Goal: Task Accomplishment & Management: Use online tool/utility

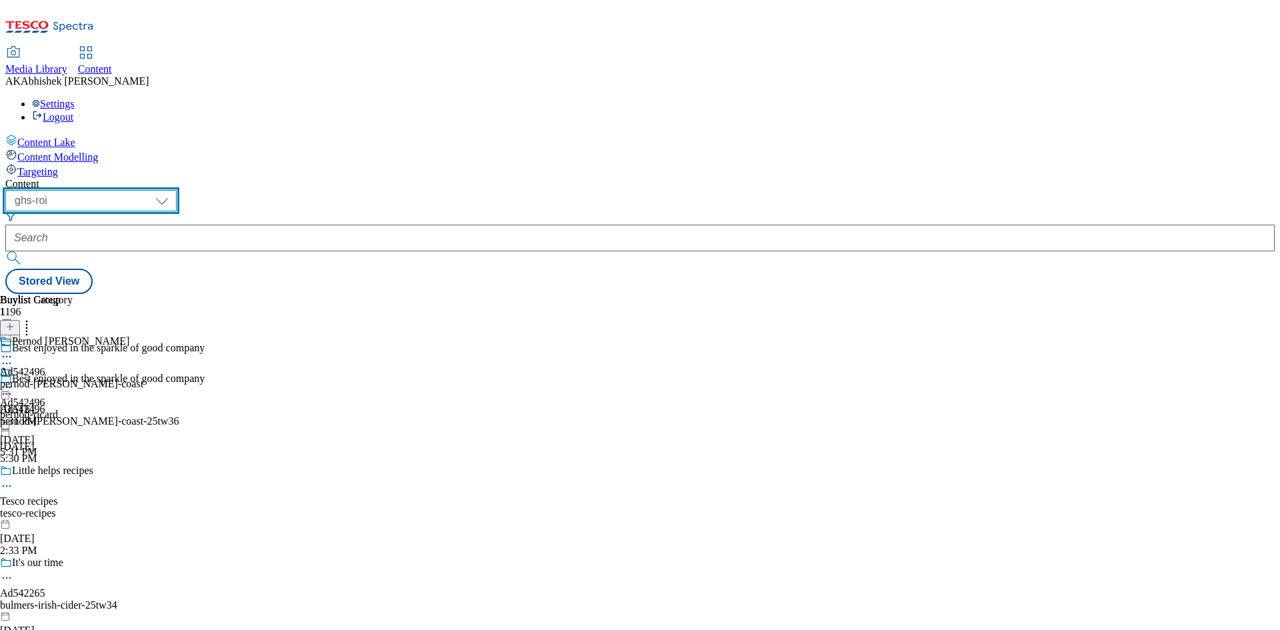
click at [177, 190] on select "ghs-roi ghs-[GEOGRAPHIC_DATA]" at bounding box center [90, 200] width 171 height 21
select select "ghs-[GEOGRAPHIC_DATA]"
click at [173, 190] on select "ghs-roi ghs-uk" at bounding box center [90, 200] width 171 height 21
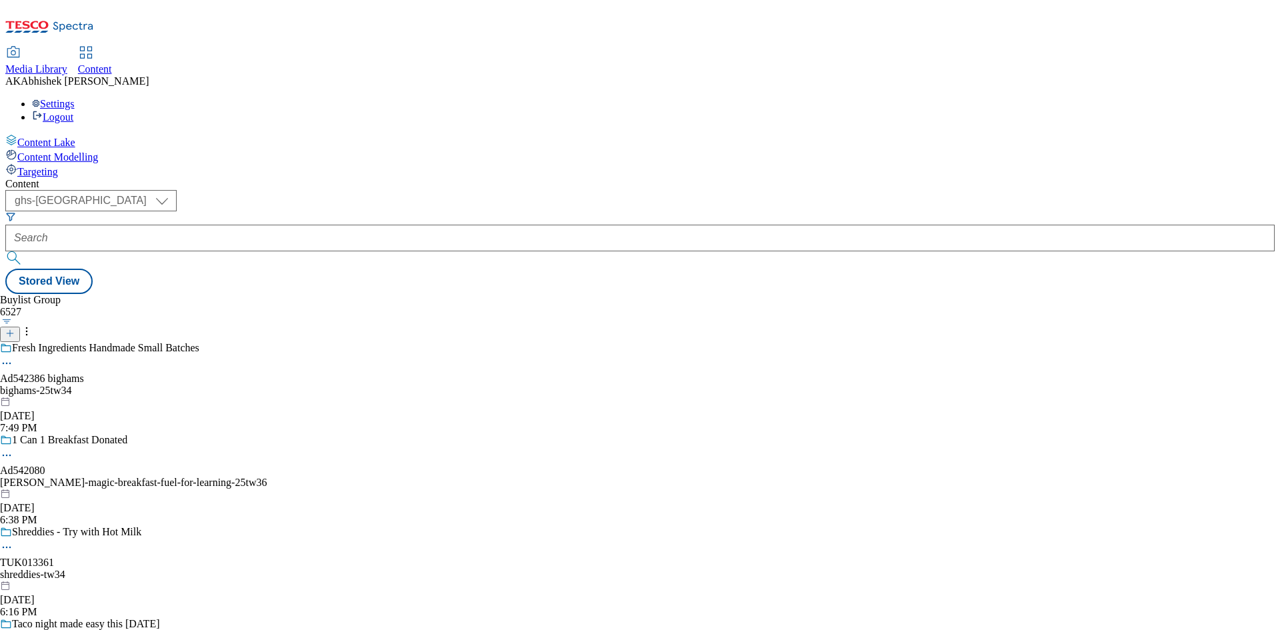
click at [295, 342] on div "Fresh Ingredients Handmade Small Batches Ad542386 bighams bighams-25tw34 Oct 15…" at bounding box center [147, 388] width 295 height 92
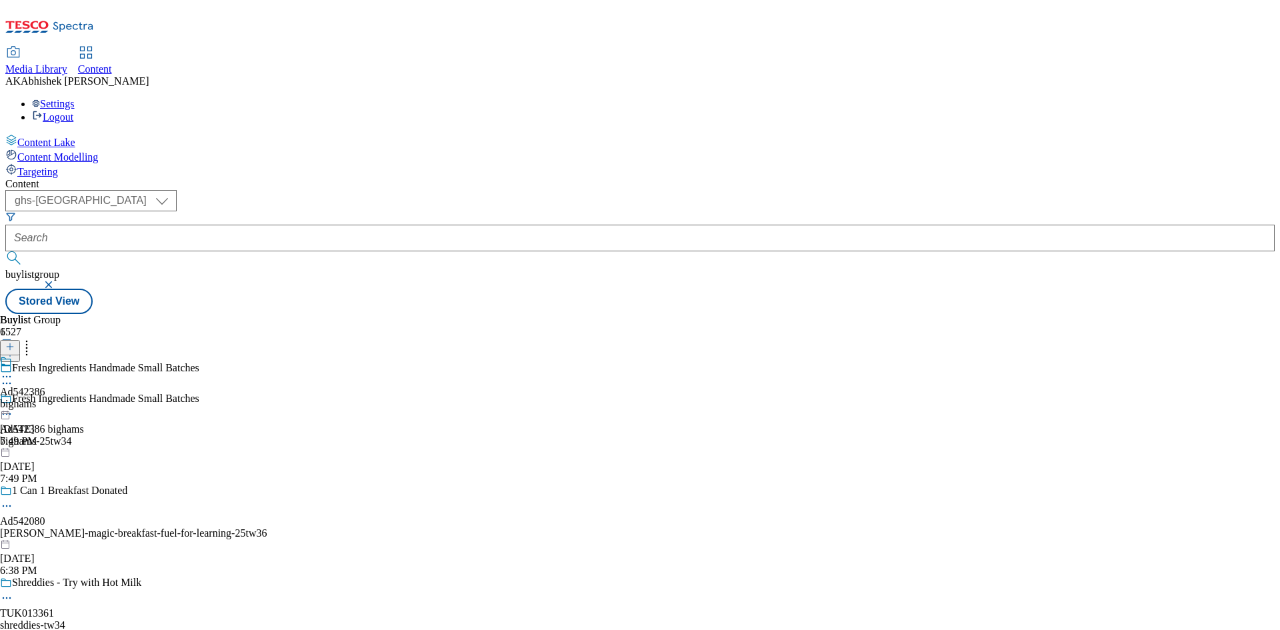
click at [13, 407] on icon at bounding box center [6, 413] width 13 height 13
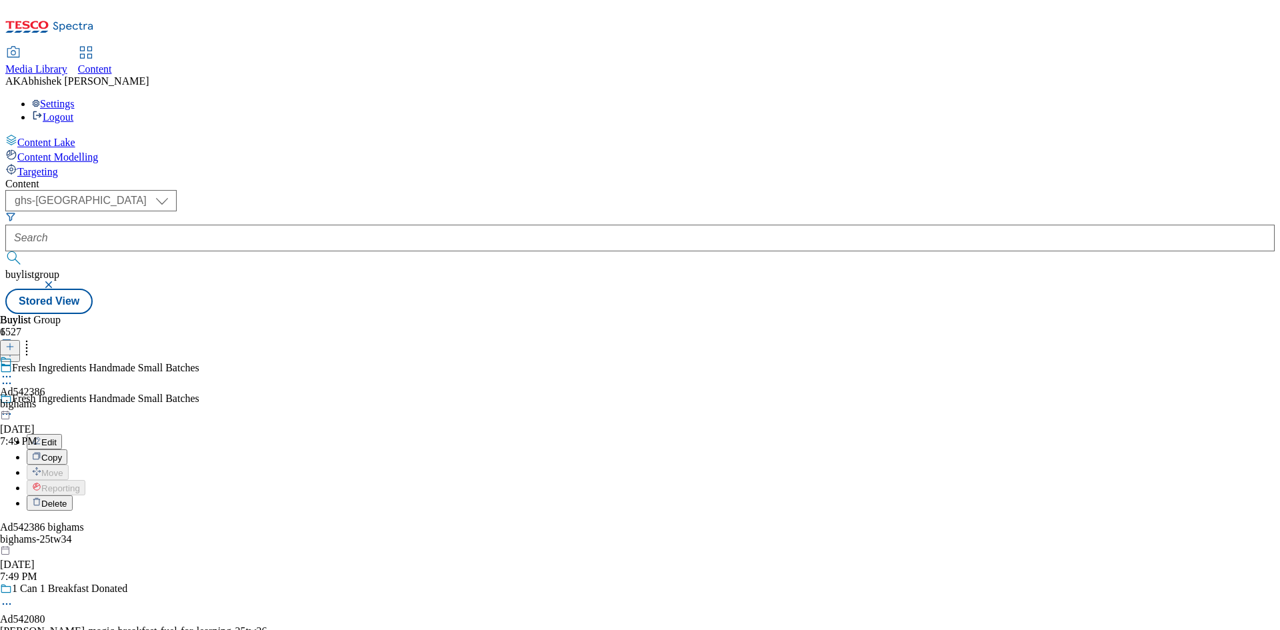
click at [57, 437] on span "Edit" at bounding box center [48, 442] width 15 height 10
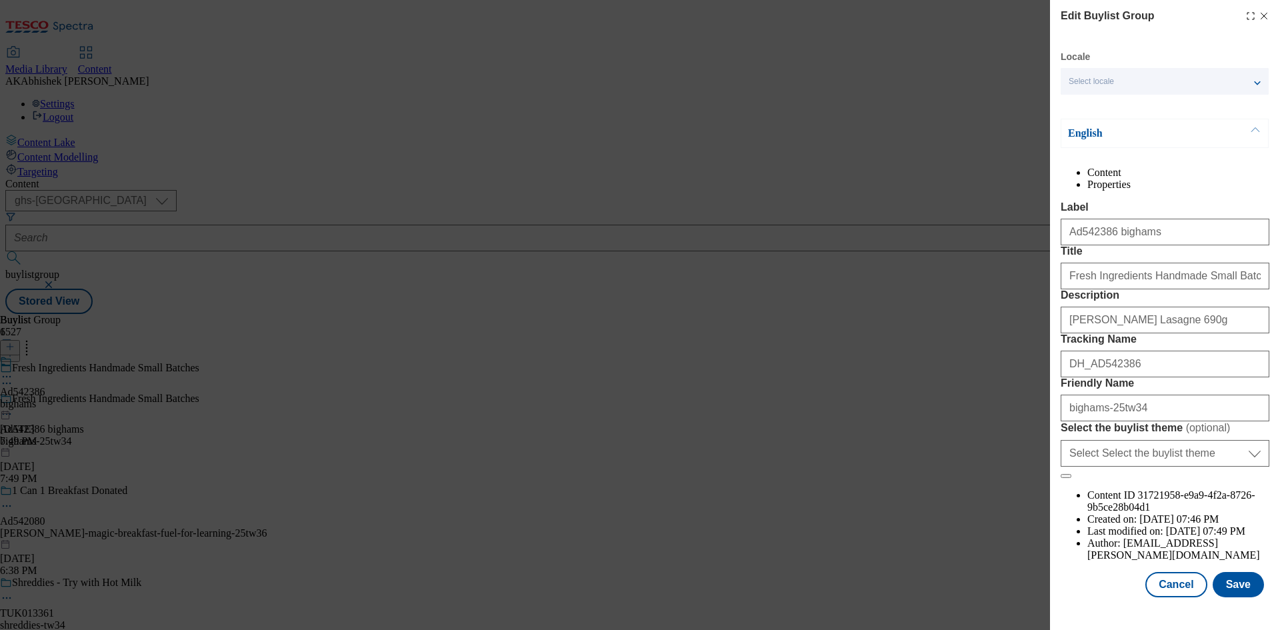
scroll to position [51, 0]
click at [1092, 277] on input "Fresh Ingredients Handmade Small Batches" at bounding box center [1165, 276] width 209 height 27
type input "Fresh ingredients, handmade small batches"
click at [1100, 421] on input "bighams-25tw34" at bounding box center [1165, 408] width 209 height 27
paste input "Fish Pie"
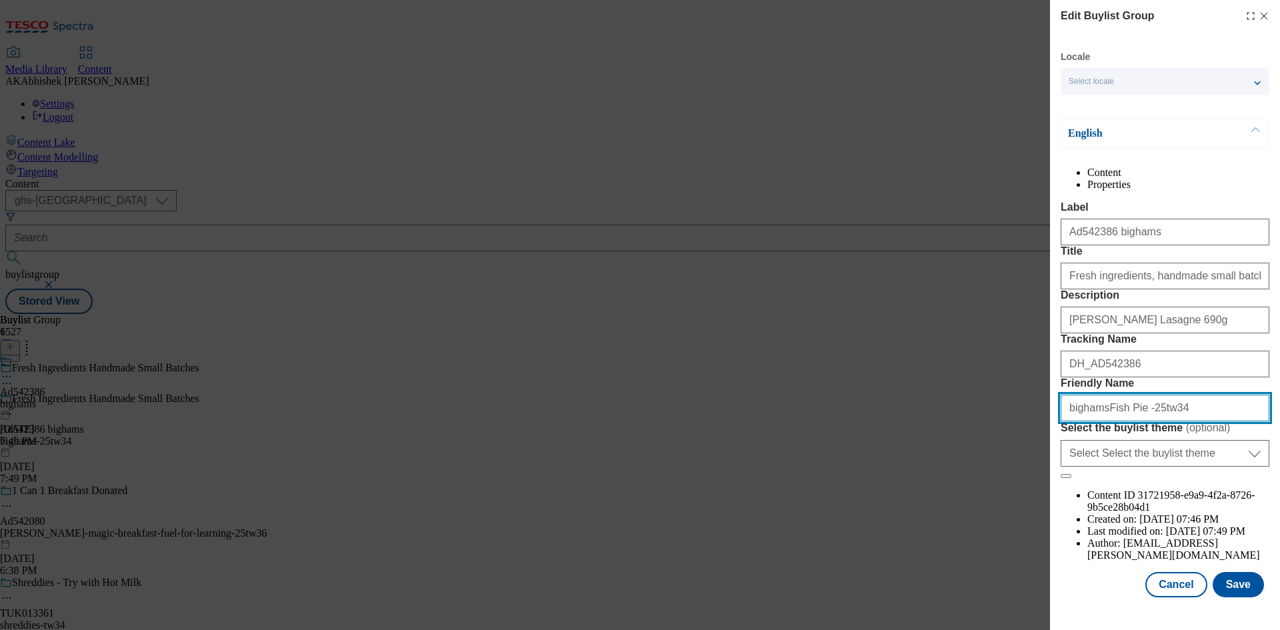
click at [1099, 421] on input "bighamsFish Pie -25tw34" at bounding box center [1165, 408] width 209 height 27
click at [1135, 421] on input "bighams-fish-pie -25tw34" at bounding box center [1165, 408] width 209 height 27
drag, startPoint x: 988, startPoint y: 473, endPoint x: 979, endPoint y: 473, distance: 9.3
click at [979, 473] on div "Edit Buylist Group Locale Select locale English Welsh English Content Propertie…" at bounding box center [640, 315] width 1280 height 630
type input "bighams-fish-pie-25tw34"
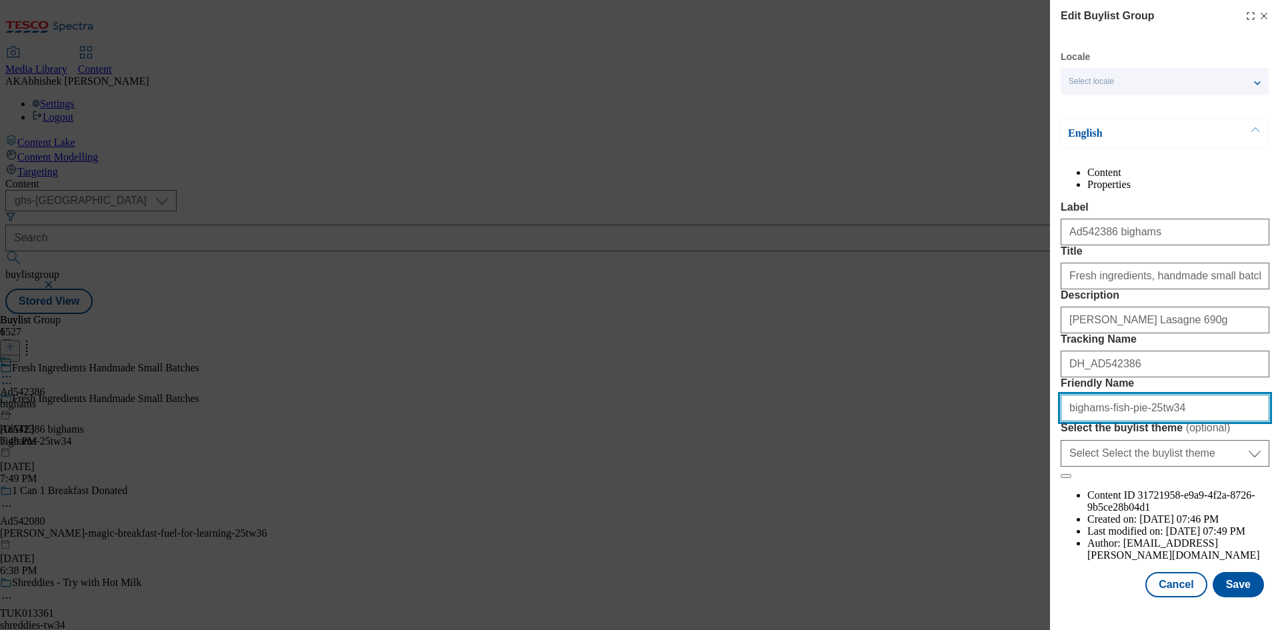
click at [1105, 421] on input "bighams-fish-pie-25tw34" at bounding box center [1165, 408] width 209 height 27
drag, startPoint x: 1159, startPoint y: 475, endPoint x: 1043, endPoint y: 472, distance: 115.4
click at [1043, 472] on div "Edit Buylist Group Locale Select locale English Welsh English Content Propertie…" at bounding box center [640, 315] width 1280 height 630
click at [1183, 421] on input "bighams-fish-pie-25tw34" at bounding box center [1165, 408] width 209 height 27
click at [1221, 591] on button "Save" at bounding box center [1238, 584] width 51 height 25
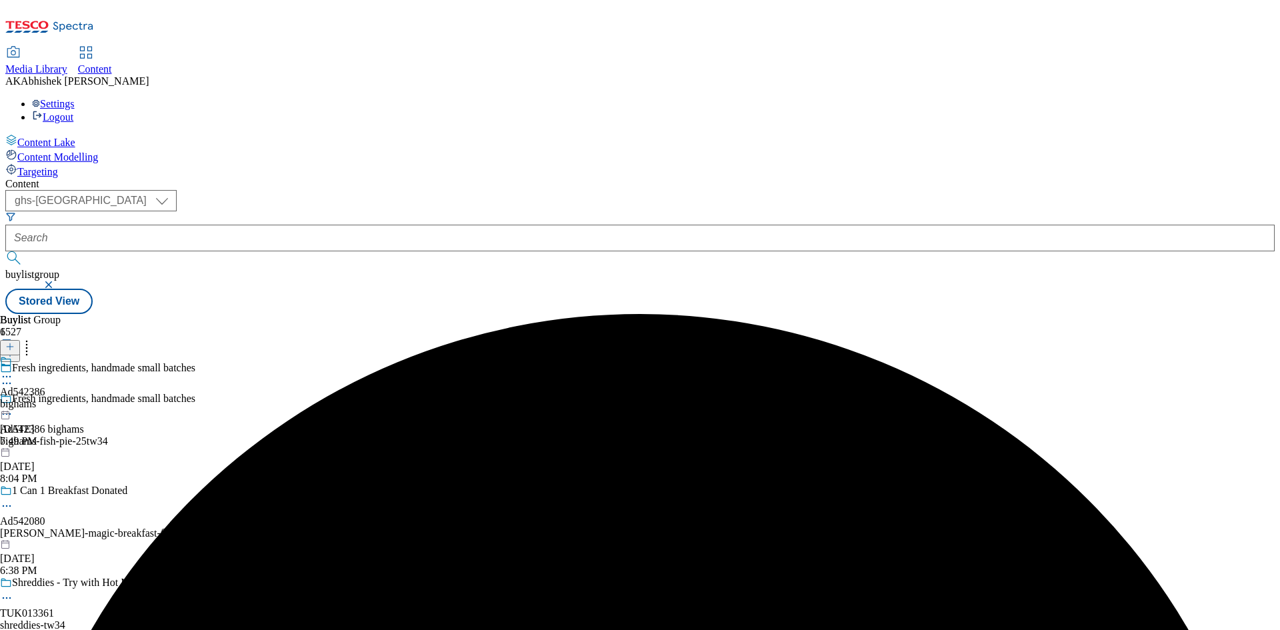
click at [13, 370] on icon at bounding box center [6, 376] width 13 height 13
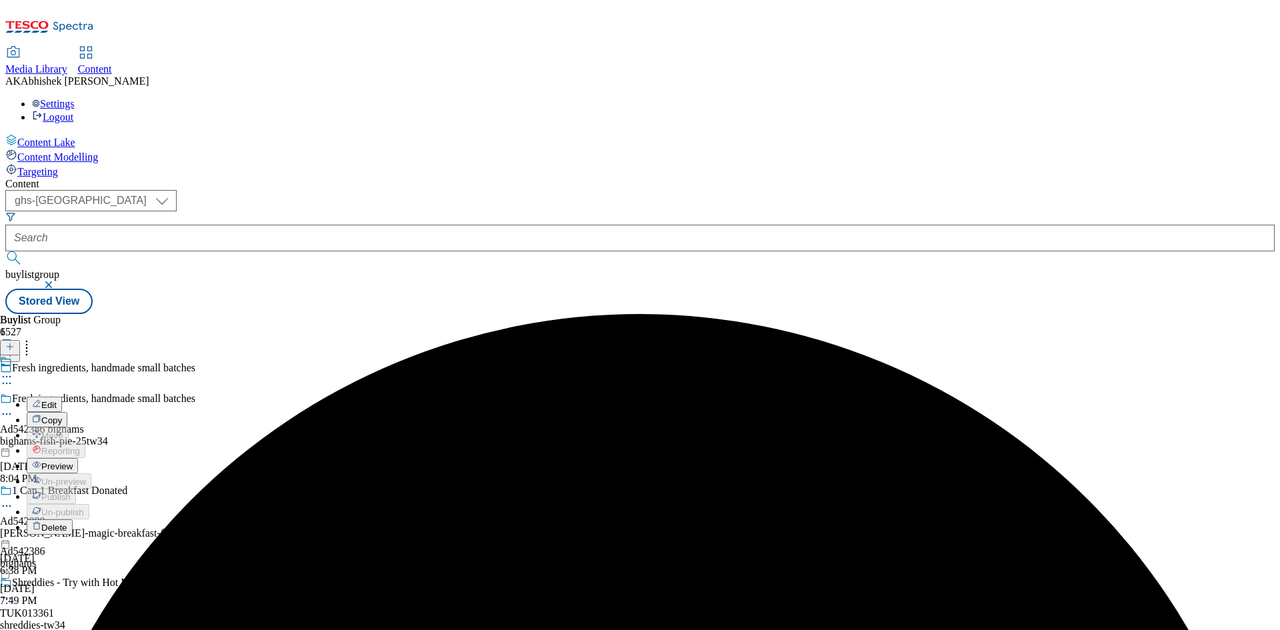
click at [57, 400] on span "Edit" at bounding box center [48, 405] width 15 height 10
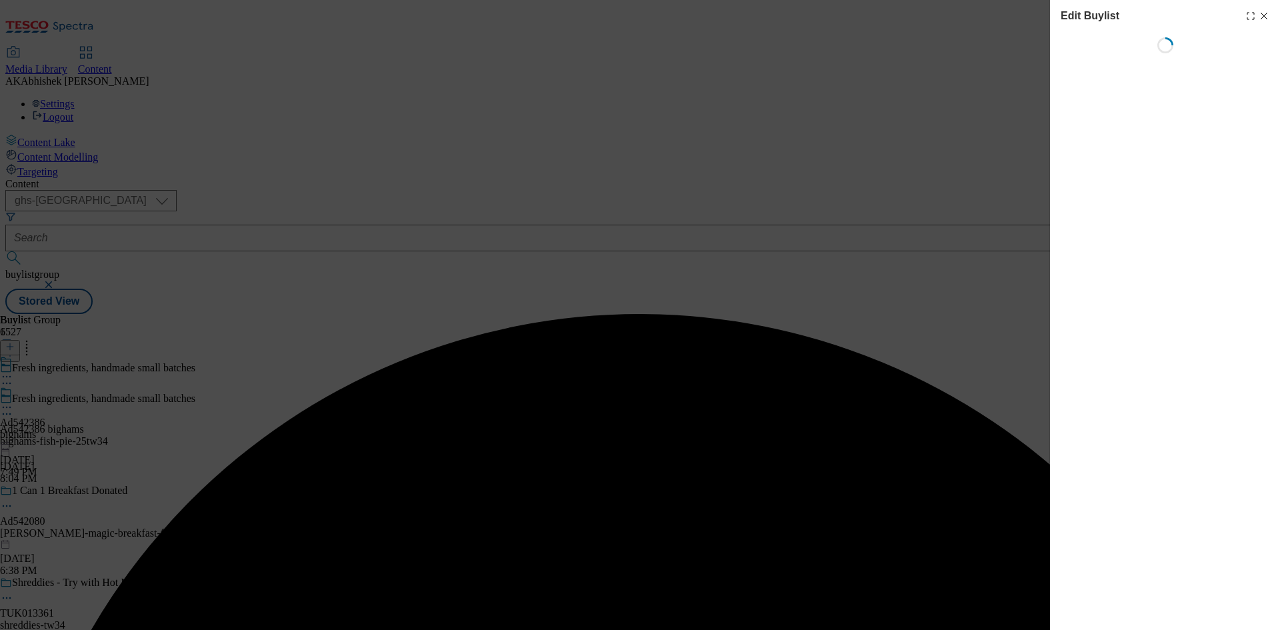
select select "tactical"
select select "supplier funded short term 1-3 weeks"
select select "dunnhumby"
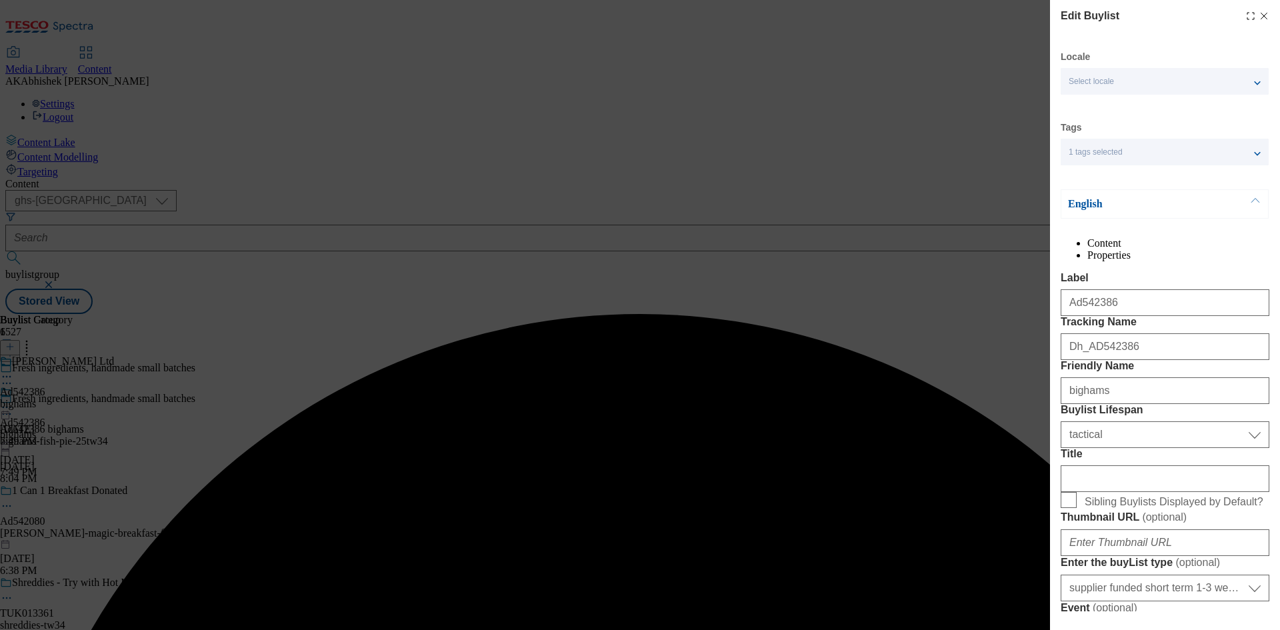
select select "Banner"
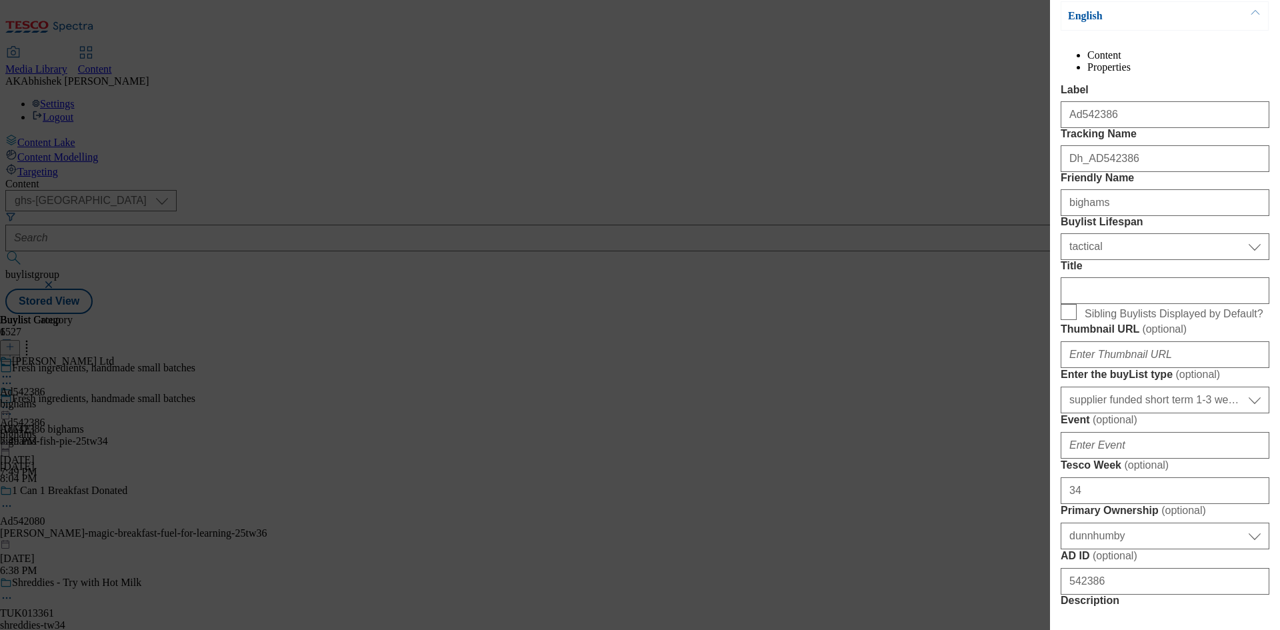
scroll to position [200, 0]
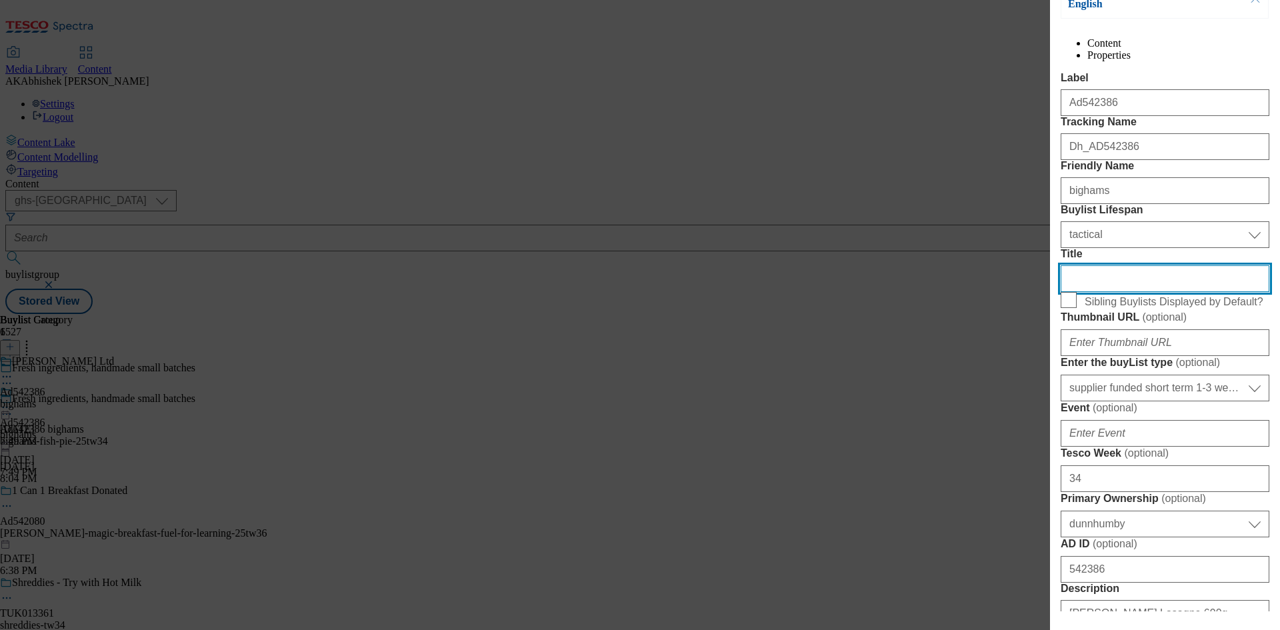
click at [1095, 292] on input "Title" at bounding box center [1165, 278] width 209 height 27
click at [1192, 356] on div "Thumbnail URL ( optional )" at bounding box center [1165, 333] width 209 height 45
click at [1108, 415] on form "Label Ad542386 Tracking Name Dh_AD542386 Friendly Name bighams Buylist Lifespan…" at bounding box center [1165, 623] width 209 height 1103
click at [1110, 292] on input "Title" at bounding box center [1165, 278] width 209 height 27
paste input "Fresh ingredients, handmade small batches"
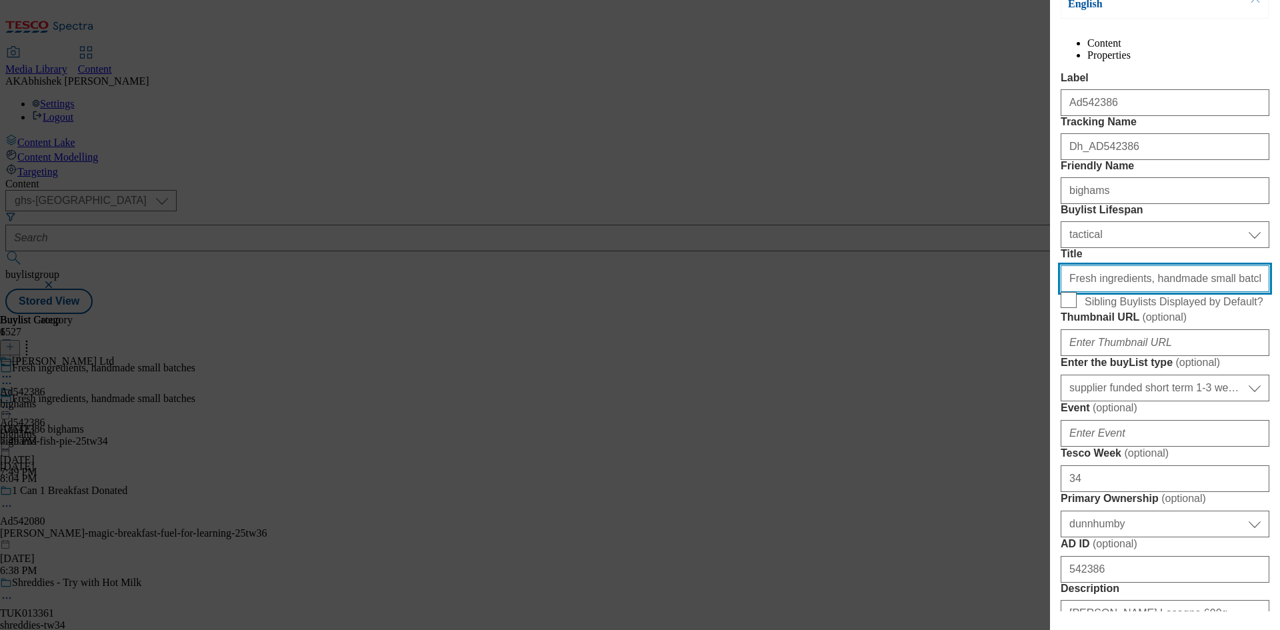
click at [1174, 292] on input "Fresh ingredients, handmade small batches" at bounding box center [1165, 278] width 209 height 27
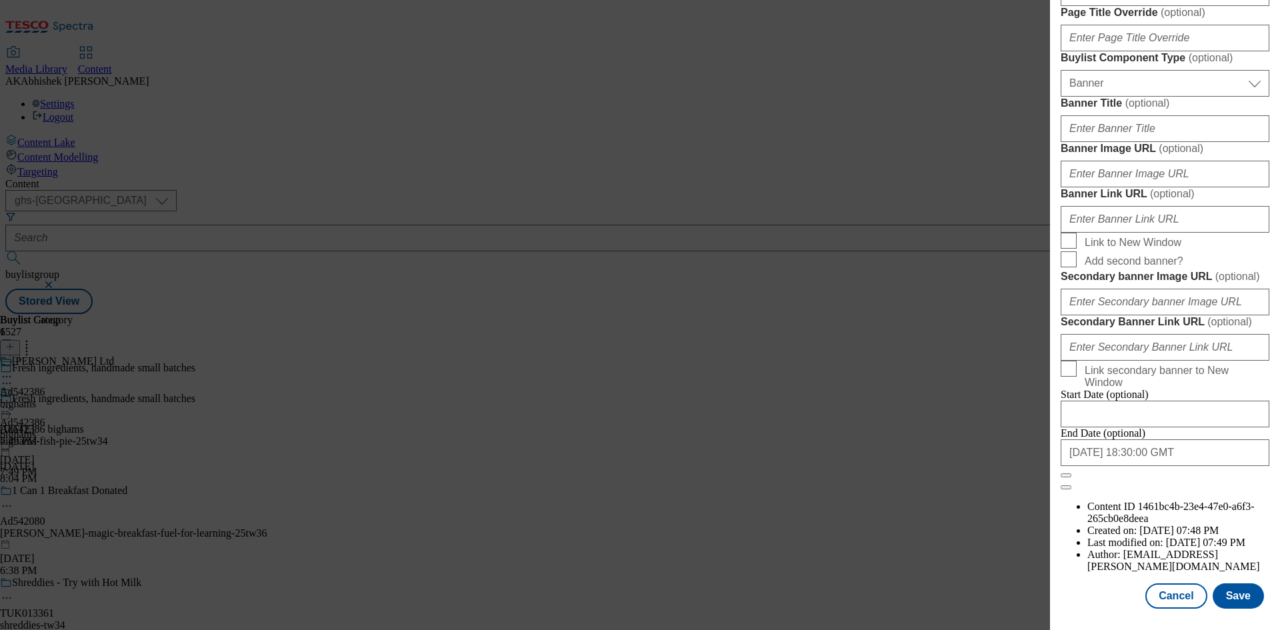
scroll to position [1380, 0]
type input "Fresh ingredients, handmade, small batches"
click at [1184, 466] on input "2026-01-02 18:30:00 GMT" at bounding box center [1165, 452] width 209 height 27
select select "2026"
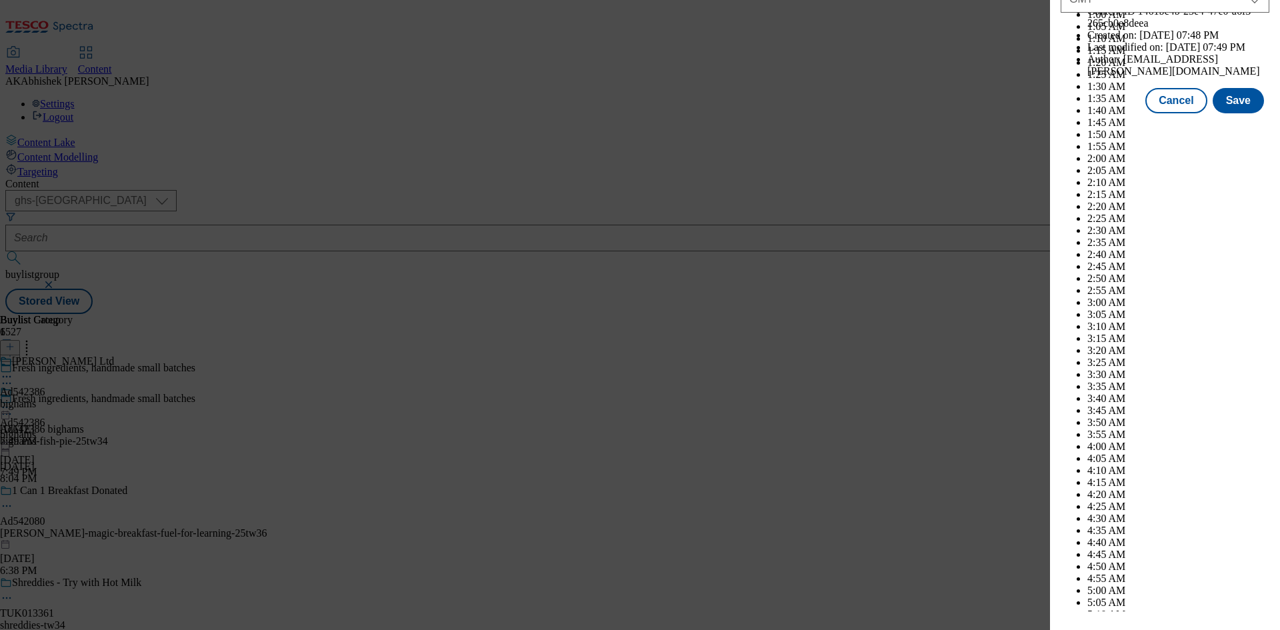
scroll to position [5469, 0]
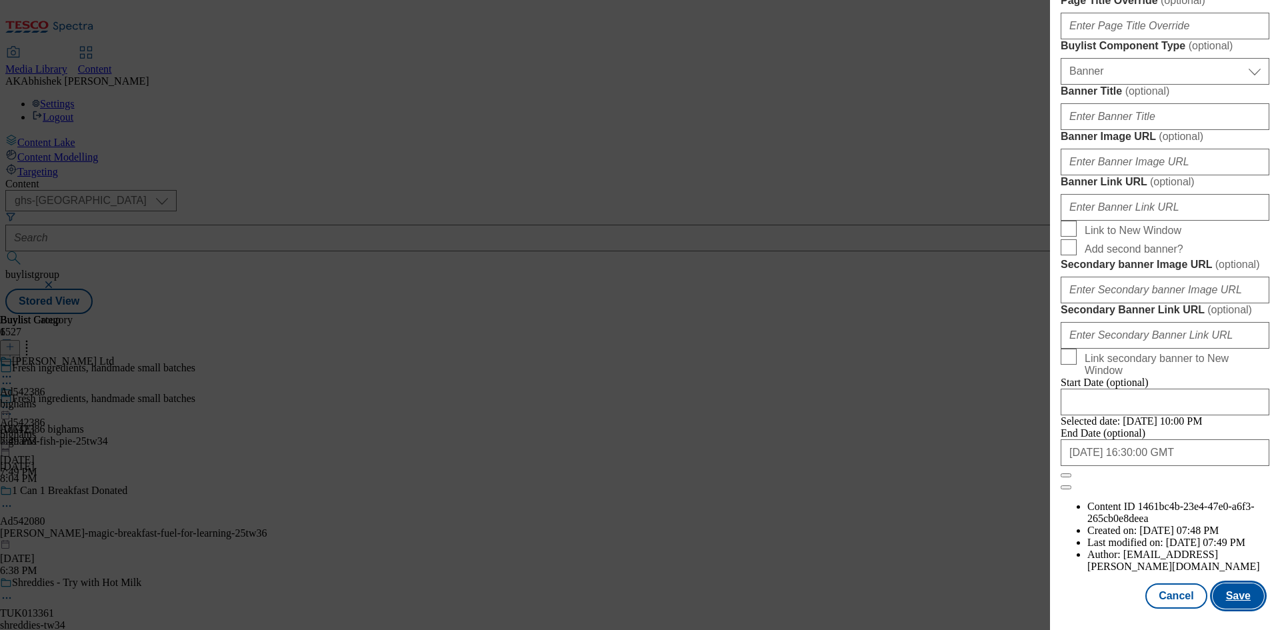
click at [1228, 589] on button "Save" at bounding box center [1238, 595] width 51 height 25
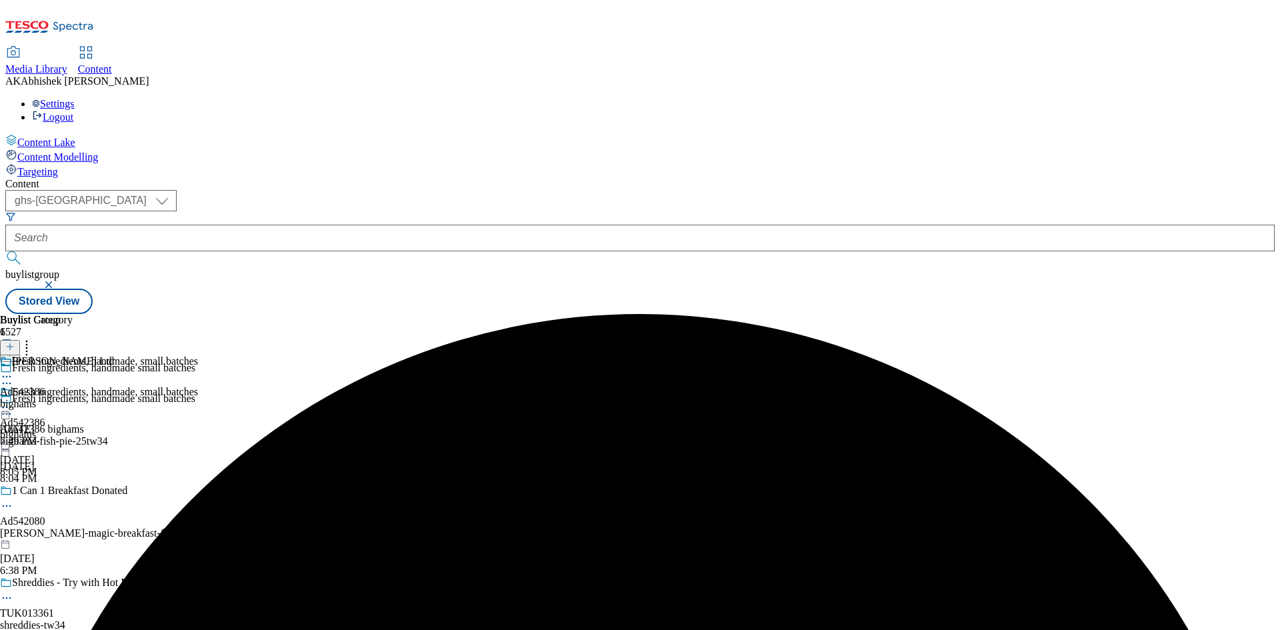
click at [13, 407] on icon at bounding box center [6, 413] width 13 height 13
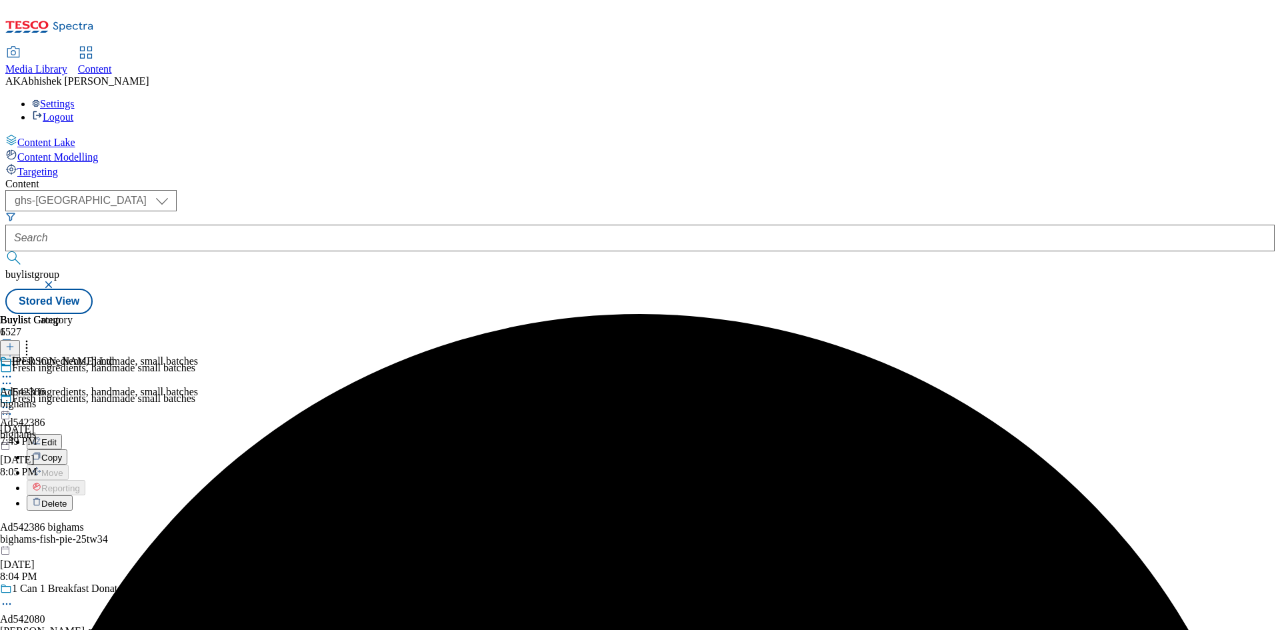
click at [57, 437] on span "Edit" at bounding box center [48, 442] width 15 height 10
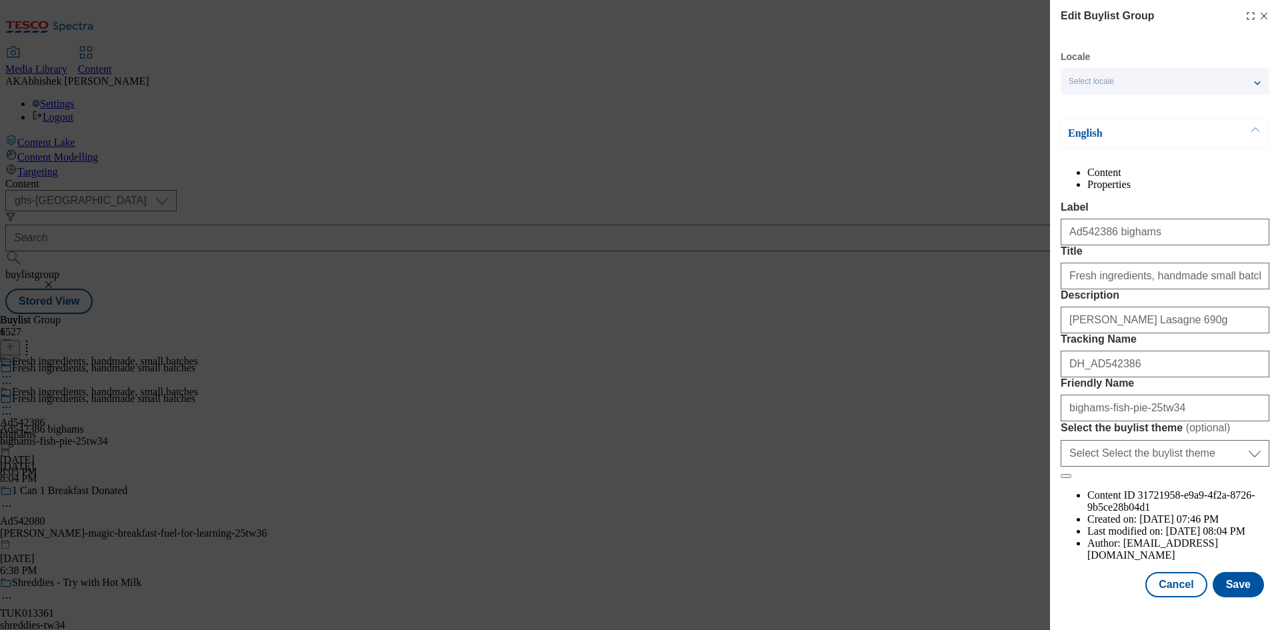
scroll to position [51, 0]
drag, startPoint x: 1240, startPoint y: 279, endPoint x: 831, endPoint y: 281, distance: 408.7
click at [831, 281] on div "Edit Buylist Group Locale Select locale English Welsh English Content Propertie…" at bounding box center [640, 315] width 1280 height 630
paste input "Charlie's famous fish pie"
type input "Charlie's famous fish pie"
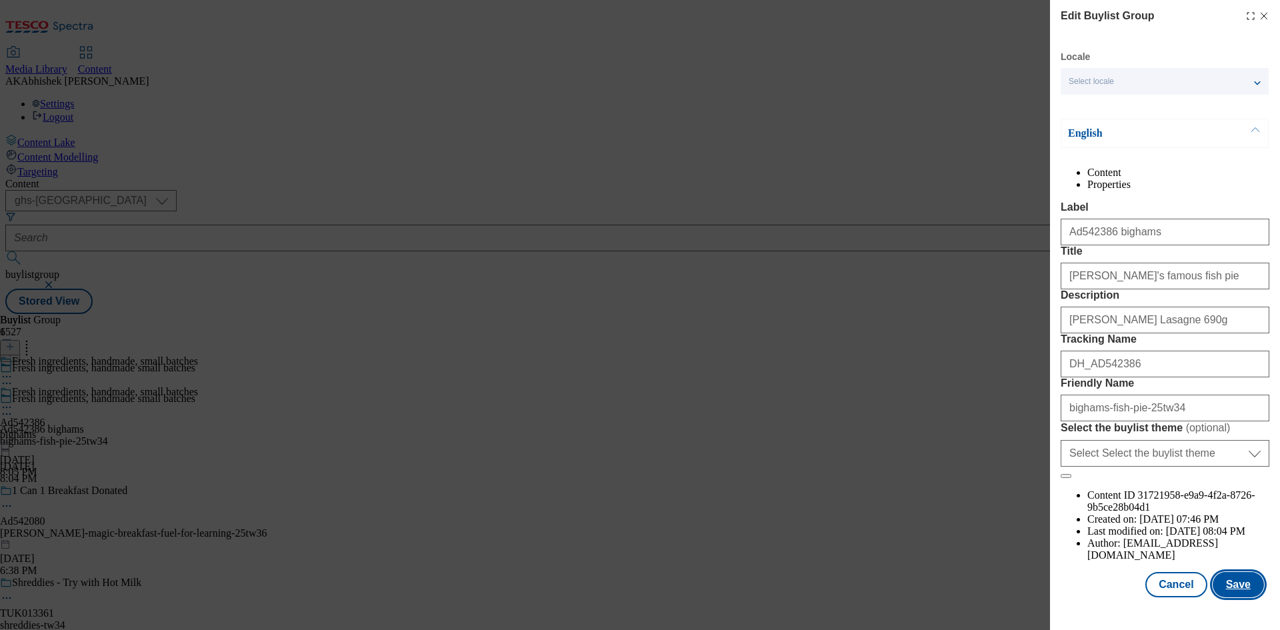
click at [1237, 597] on button "Save" at bounding box center [1238, 584] width 51 height 25
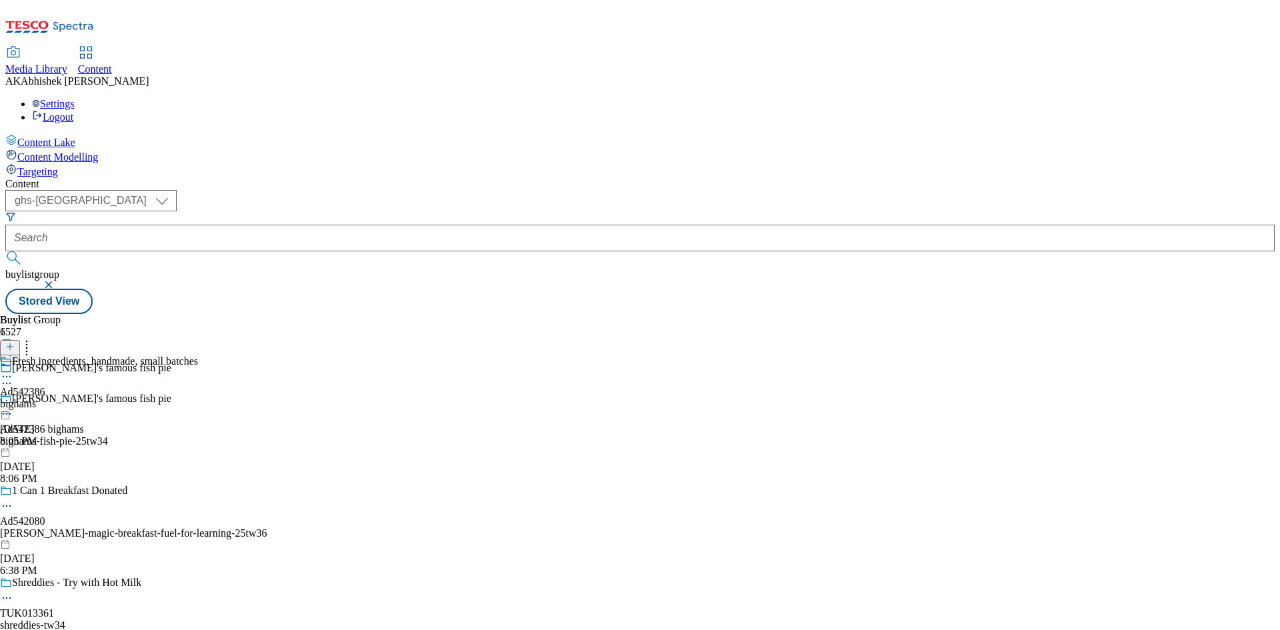
click at [13, 370] on icon at bounding box center [6, 376] width 13 height 13
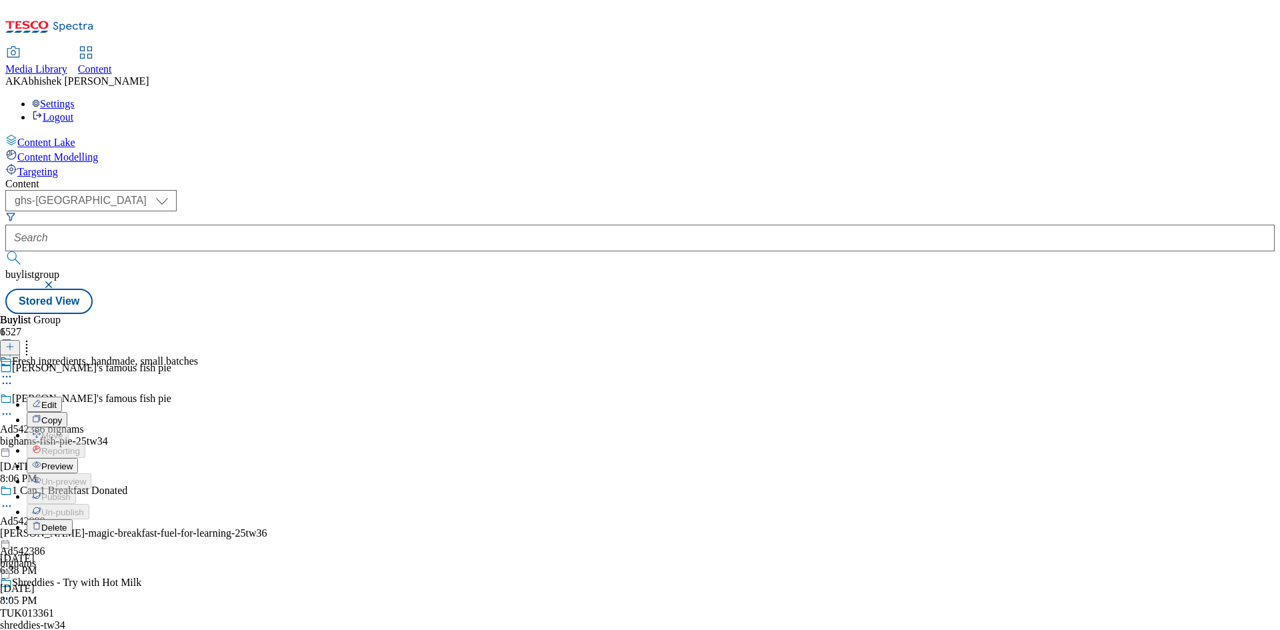
click at [57, 400] on span "Edit" at bounding box center [48, 405] width 15 height 10
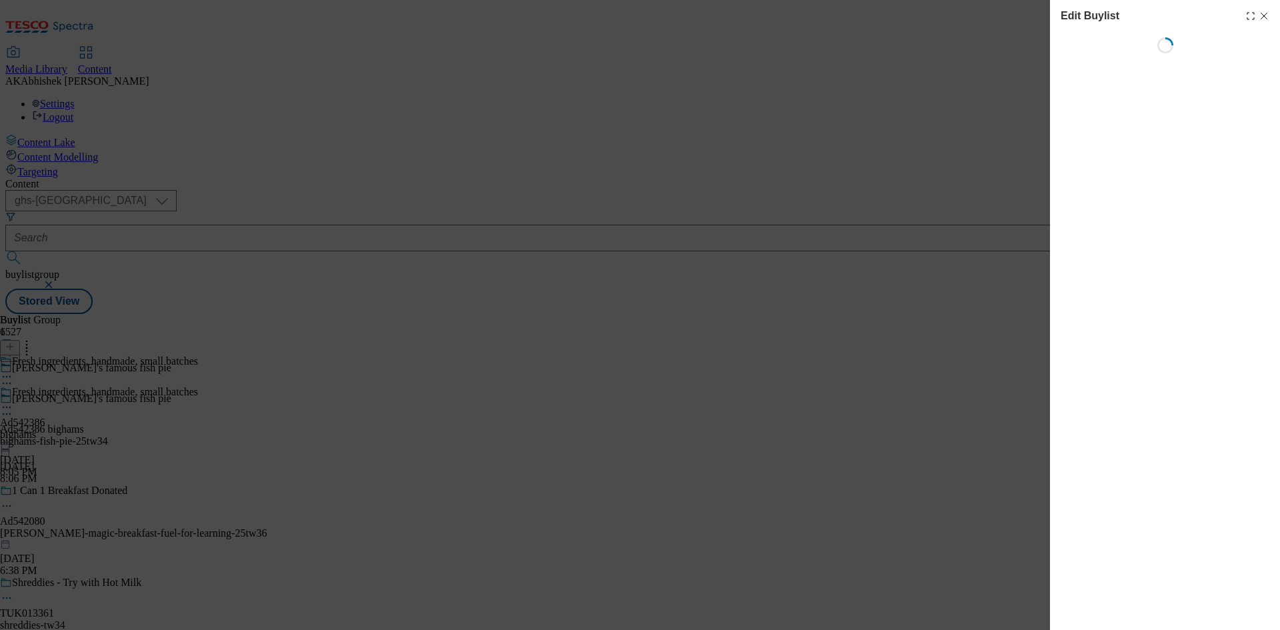
select select "tactical"
select select "supplier funded short term 1-3 weeks"
select select "dunnhumby"
select select "Banner"
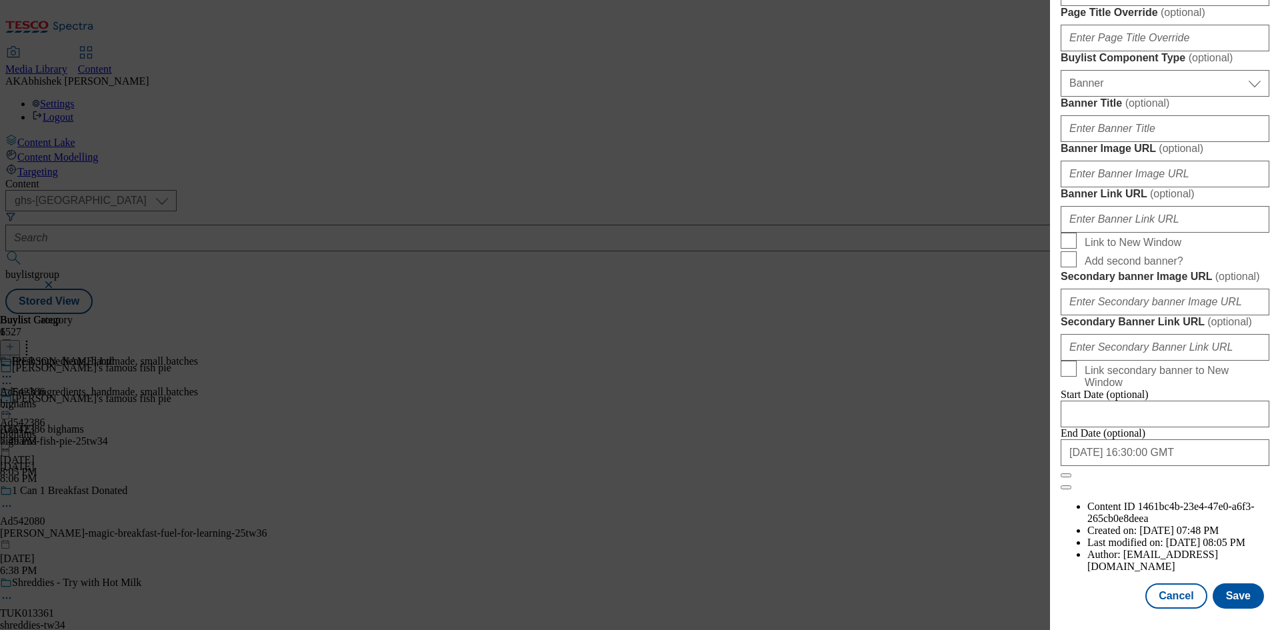
scroll to position [1380, 0]
click at [1167, 599] on button "Cancel" at bounding box center [1175, 595] width 61 height 25
select select "tactical"
select select "supplier funded short term 1-3 weeks"
select select "dunnhumby"
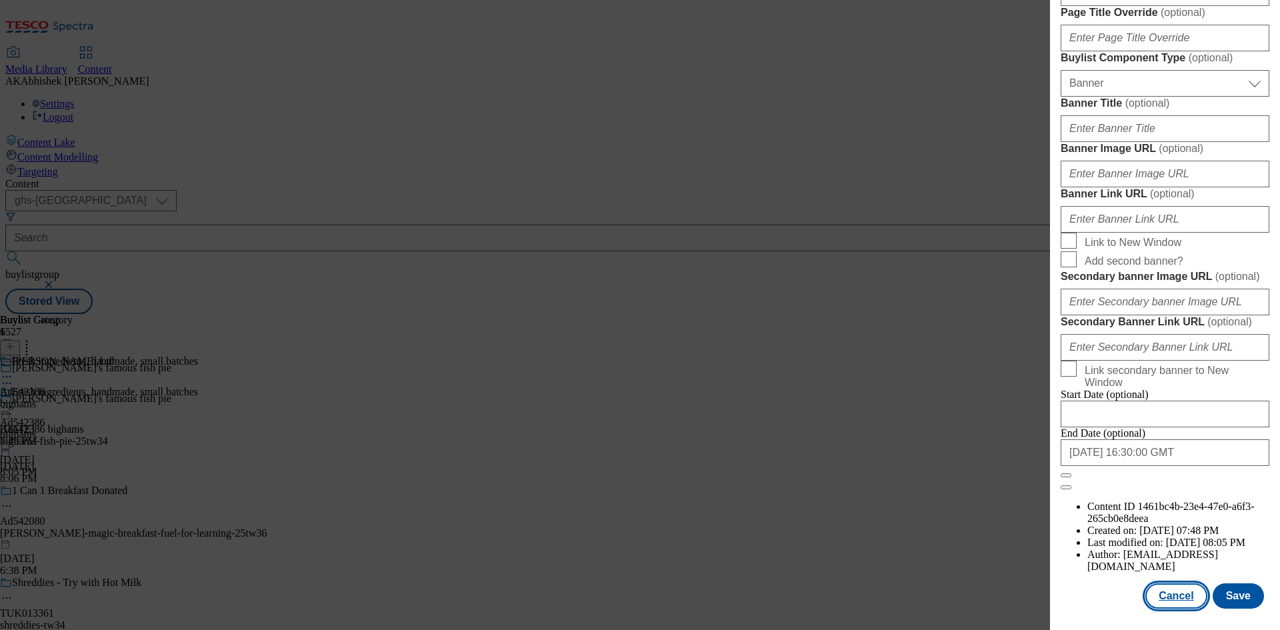
select select "Banner"
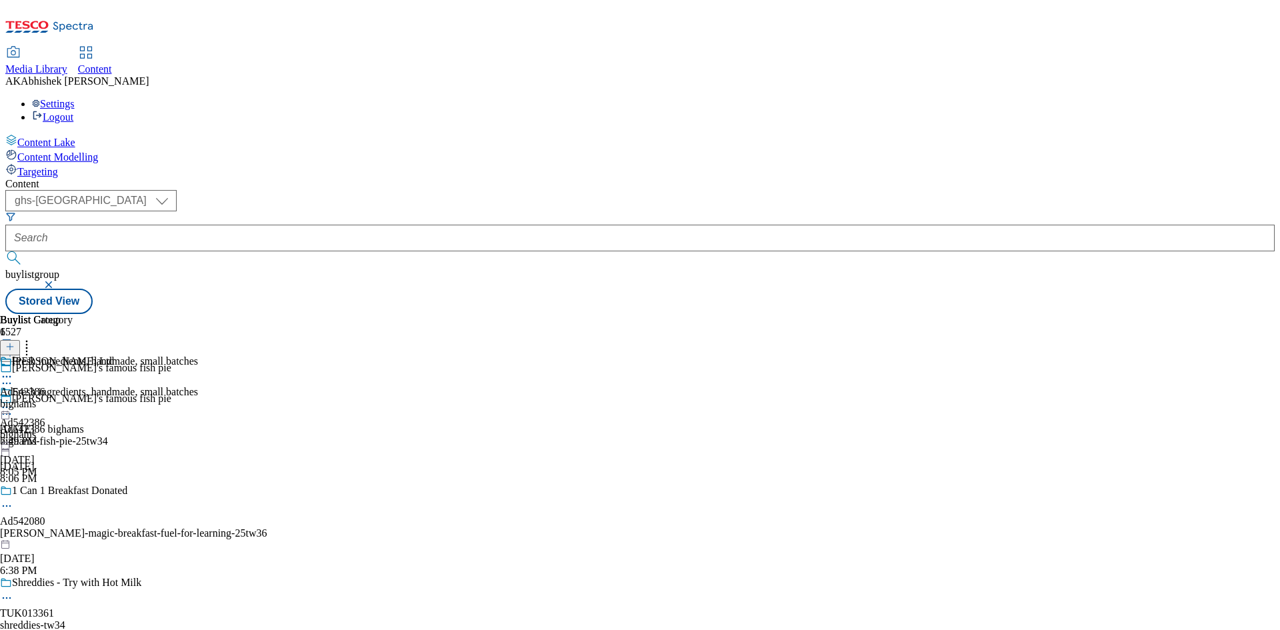
scroll to position [1081, 0]
click at [13, 370] on icon at bounding box center [6, 376] width 13 height 13
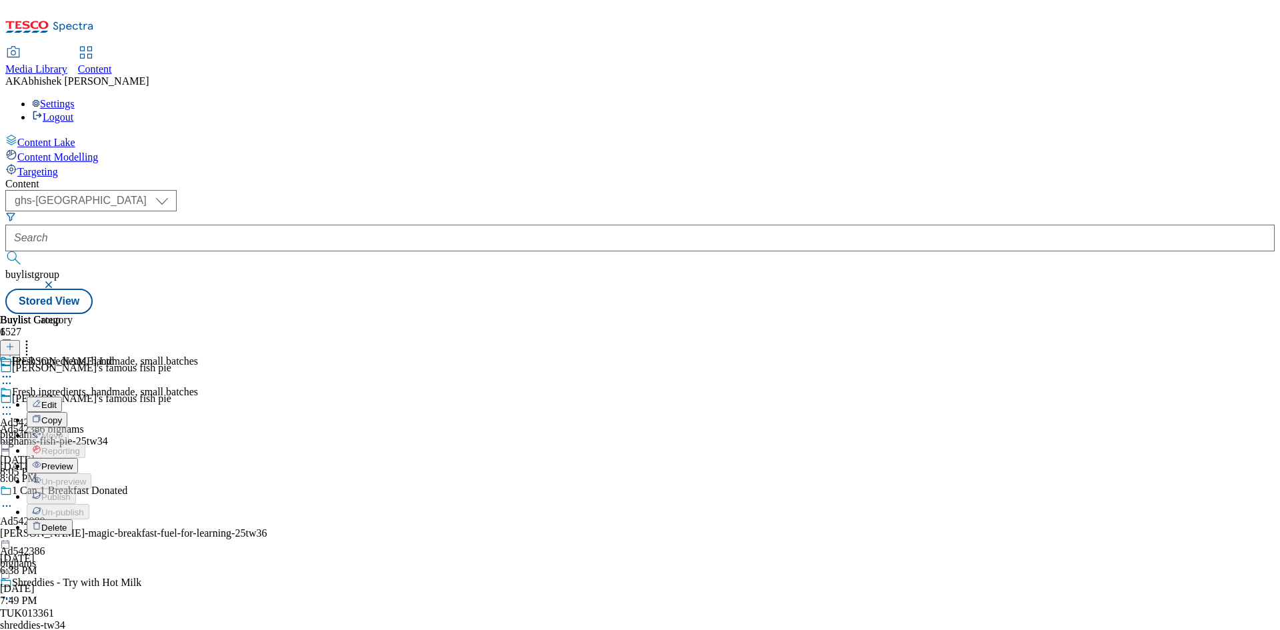
click at [57, 400] on span "Edit" at bounding box center [48, 405] width 15 height 10
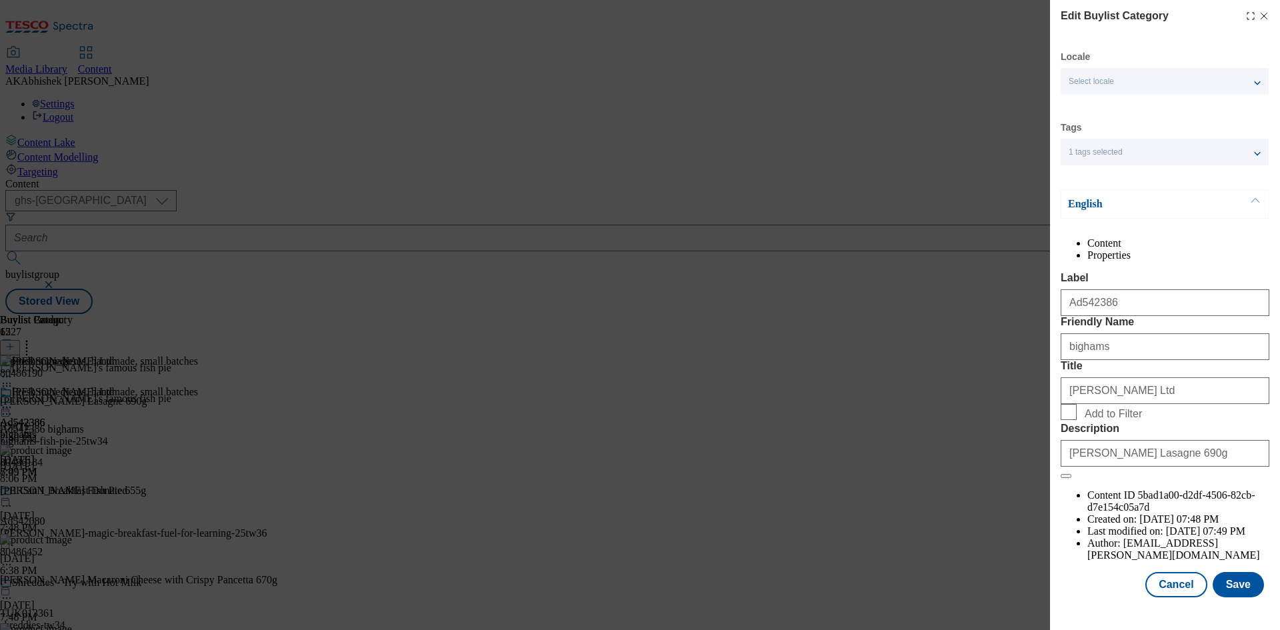
scroll to position [26, 0]
click at [1222, 587] on button "Save" at bounding box center [1238, 584] width 51 height 25
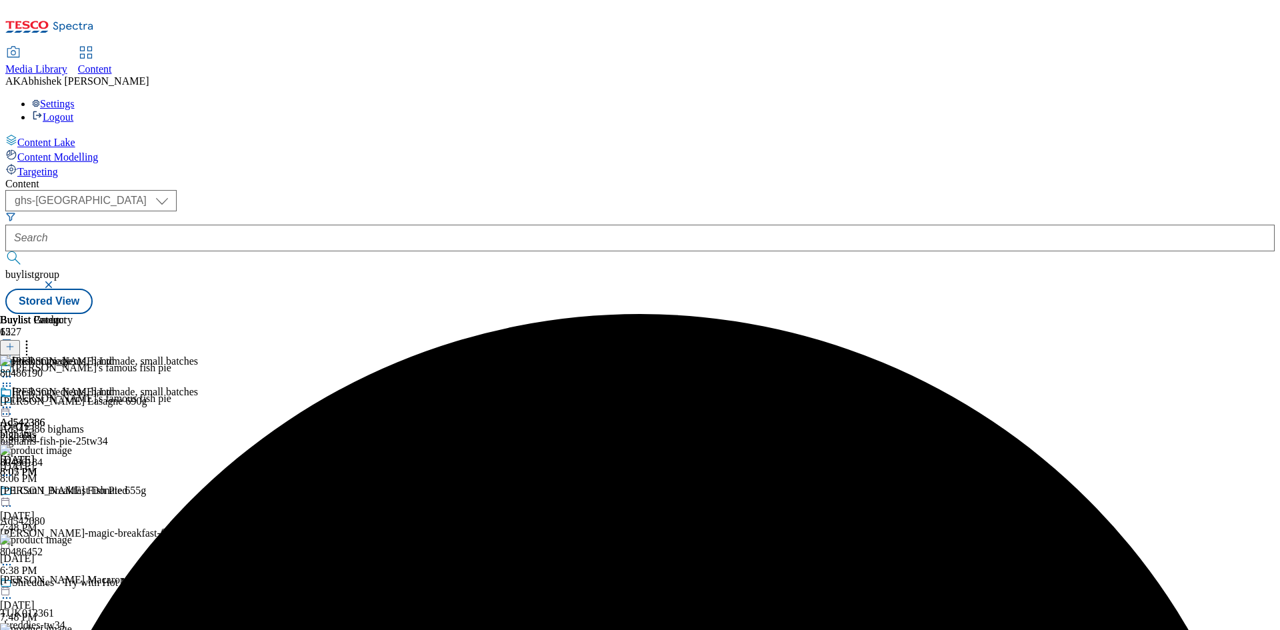
click at [13, 401] on icon at bounding box center [6, 407] width 13 height 13
click at [57, 431] on span "Edit" at bounding box center [48, 436] width 15 height 10
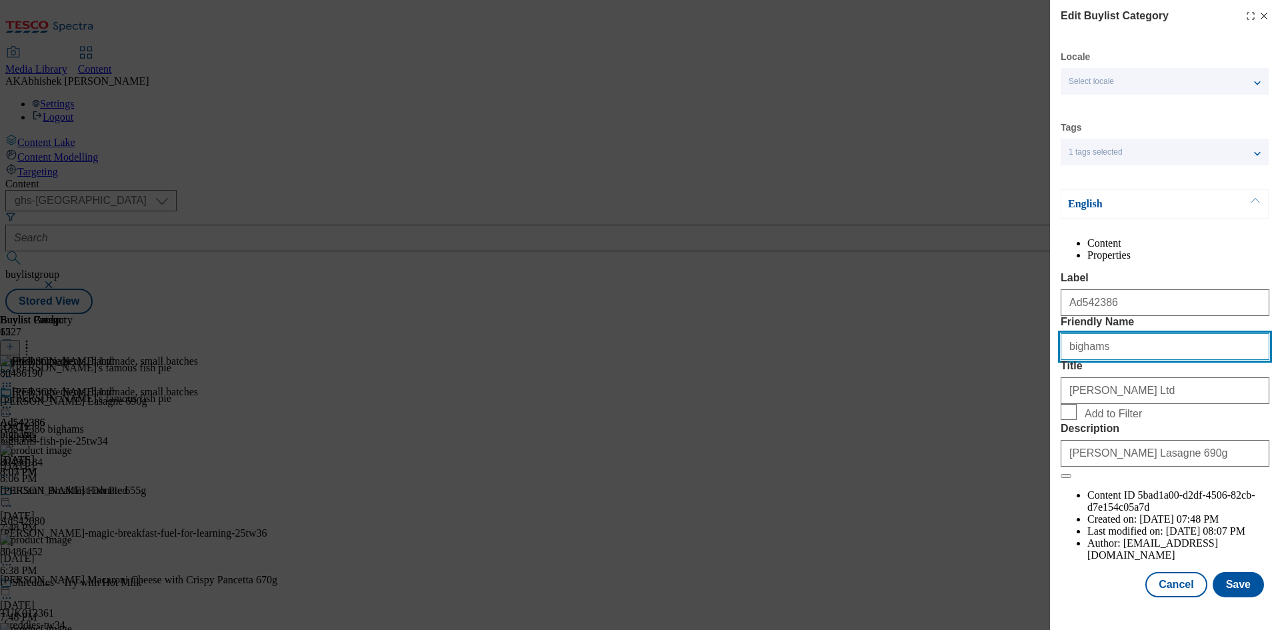
drag, startPoint x: 1127, startPoint y: 403, endPoint x: 715, endPoint y: 379, distance: 412.7
click at [1061, 360] on input "bighams" at bounding box center [1165, 346] width 209 height 27
paste input "-fish-pie"
type input "bighams-fish-pie"
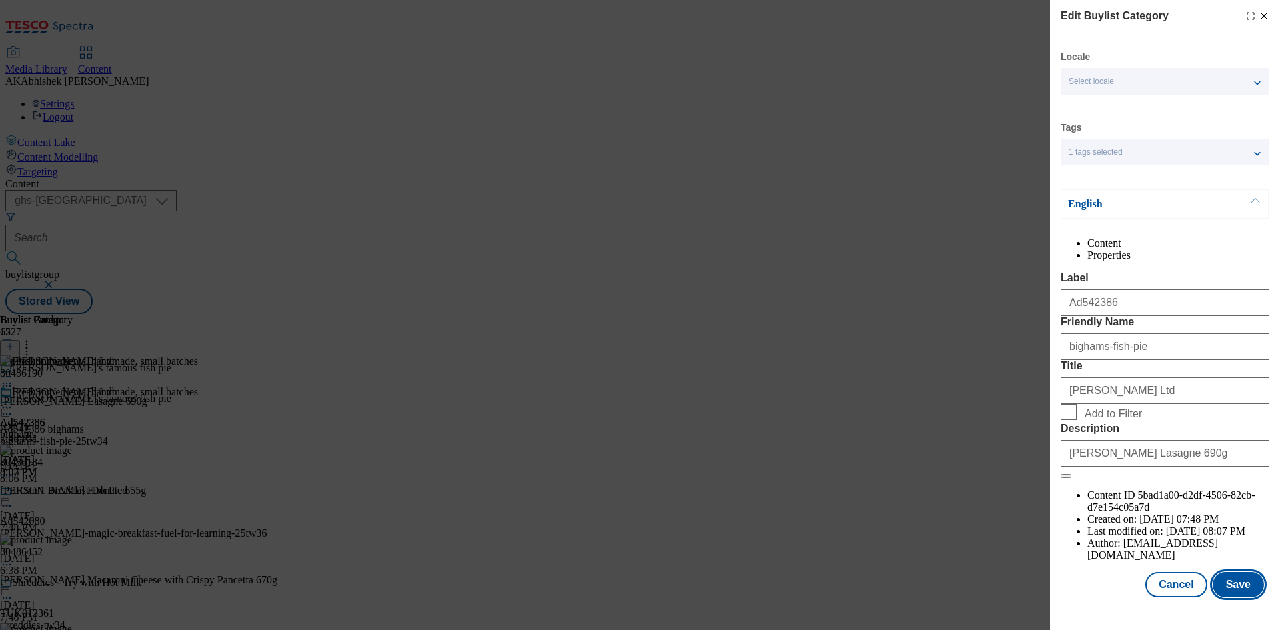
click at [1235, 591] on button "Save" at bounding box center [1238, 584] width 51 height 25
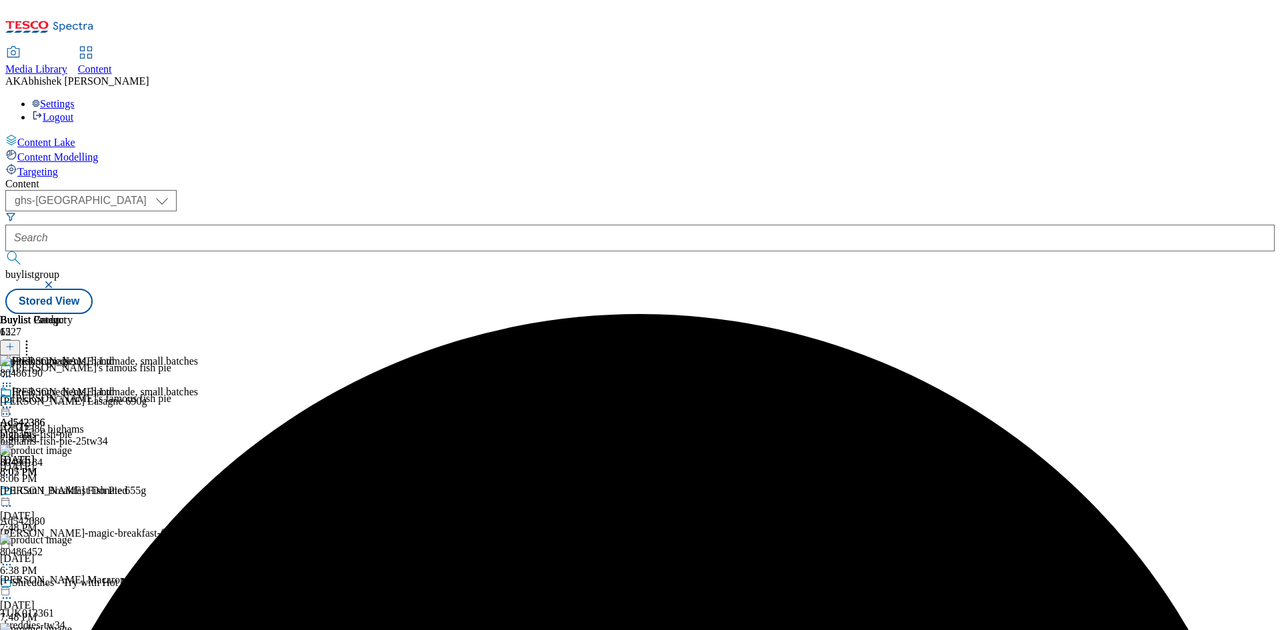
click at [13, 401] on icon at bounding box center [6, 407] width 13 height 13
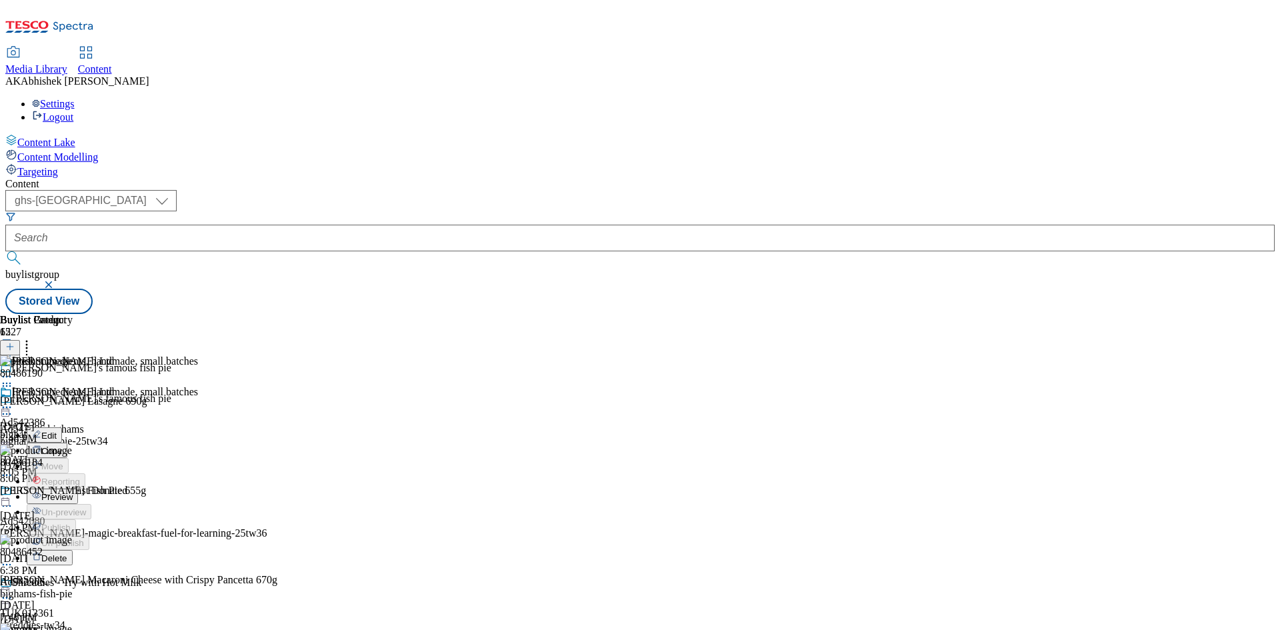
click at [73, 492] on span "Preview" at bounding box center [56, 497] width 31 height 10
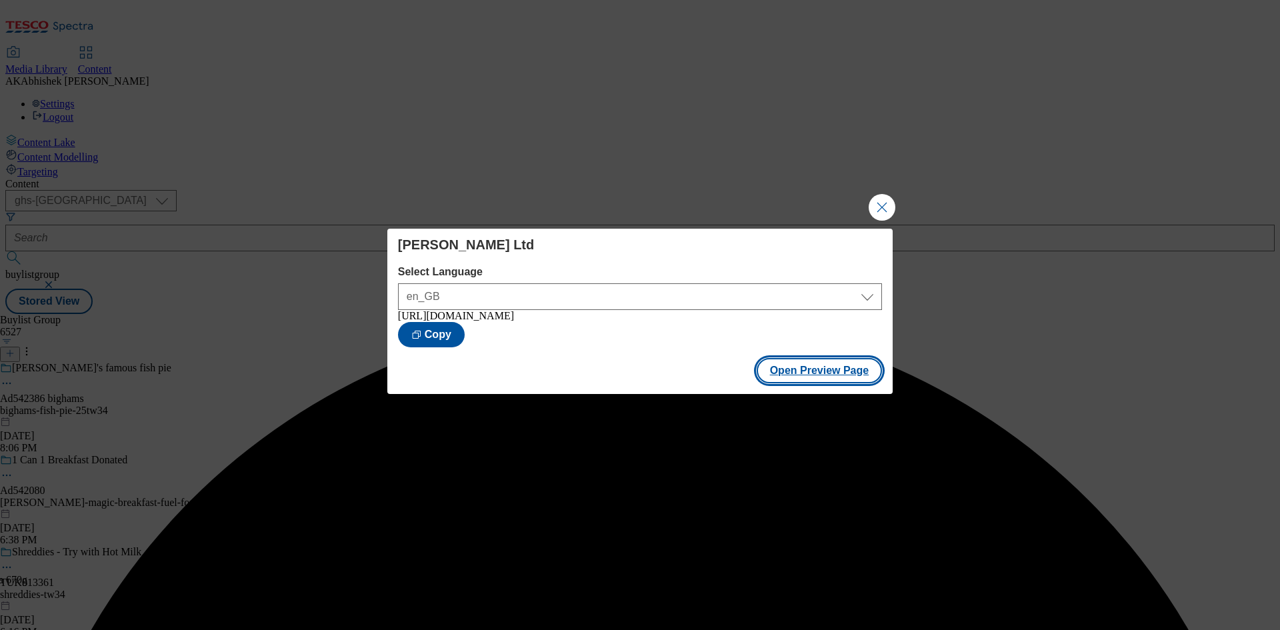
click at [817, 372] on button "Open Preview Page" at bounding box center [820, 370] width 126 height 25
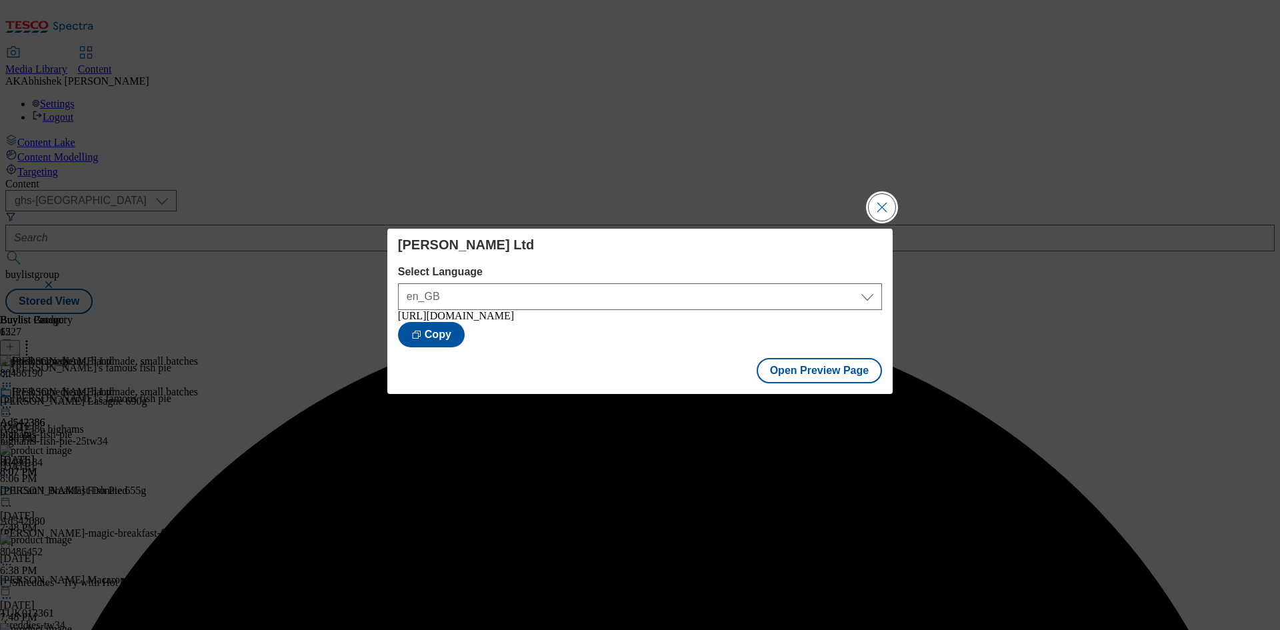
click at [889, 207] on button "Close Modal" at bounding box center [882, 207] width 27 height 27
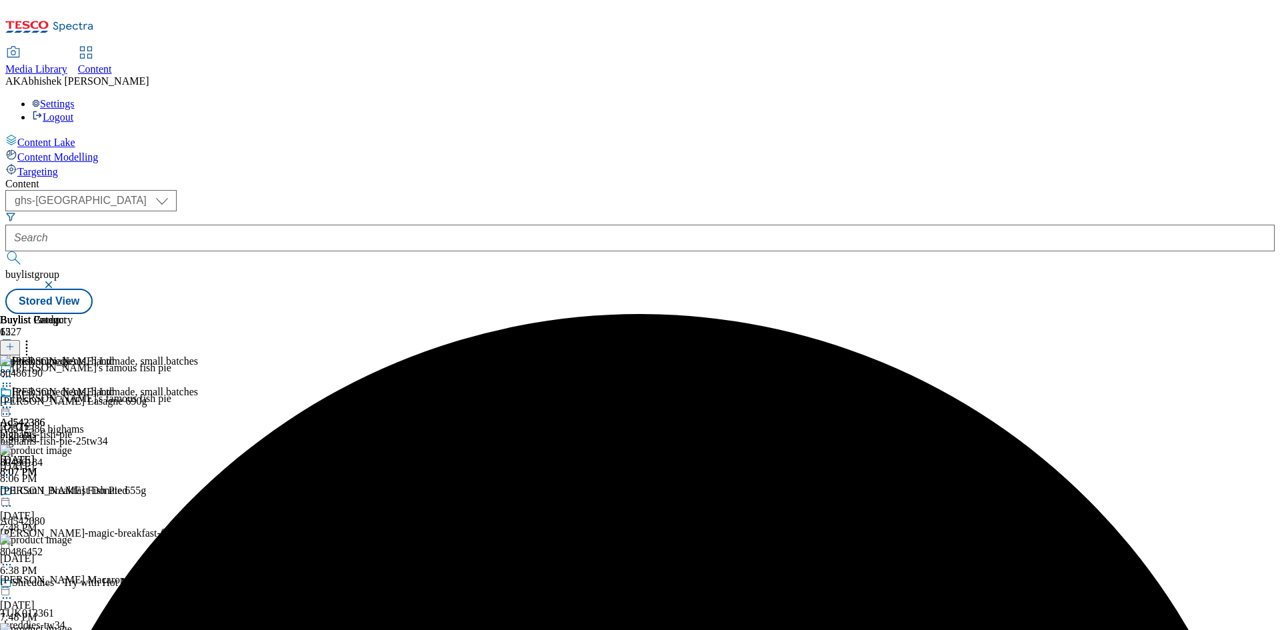
click at [11, 407] on circle at bounding box center [10, 408] width 2 height 2
click at [71, 538] on span "Publish" at bounding box center [55, 543] width 29 height 10
